Goal: Register for event/course

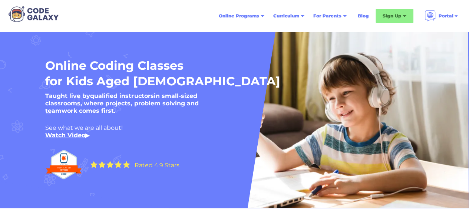
click at [394, 97] on div "Online Coding Classes for Kids Aged 7-18 Taught live by qualified instructors i…" at bounding box center [234, 125] width 393 height 135
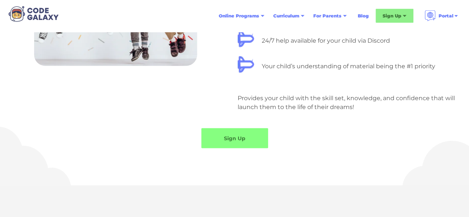
scroll to position [741, 0]
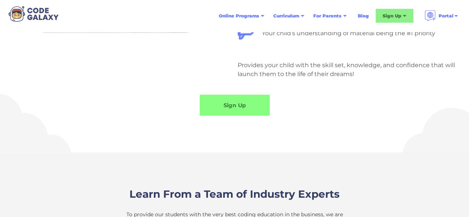
click at [234, 103] on link "Sign Up" at bounding box center [234, 105] width 70 height 21
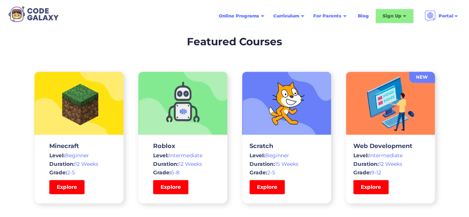
scroll to position [1928, 0]
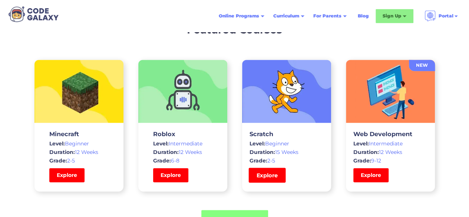
click at [274, 175] on link "Explore" at bounding box center [266, 175] width 37 height 15
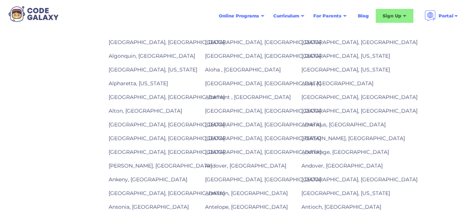
scroll to position [1001, 0]
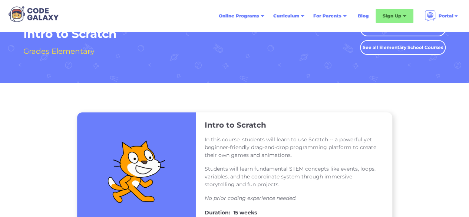
scroll to position [111, 0]
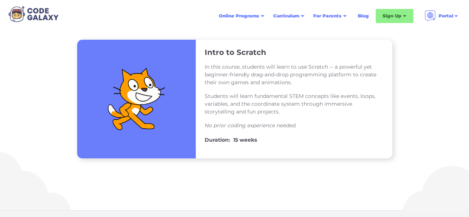
click at [235, 120] on div "In this course, students will learn to use Scratch -- a powerful yet beginner-f…" at bounding box center [294, 96] width 179 height 78
click at [292, 98] on p "Students will learn fundamental STEM concepts like events, loops, variables, an…" at bounding box center [294, 103] width 179 height 23
